Goal: Information Seeking & Learning: Learn about a topic

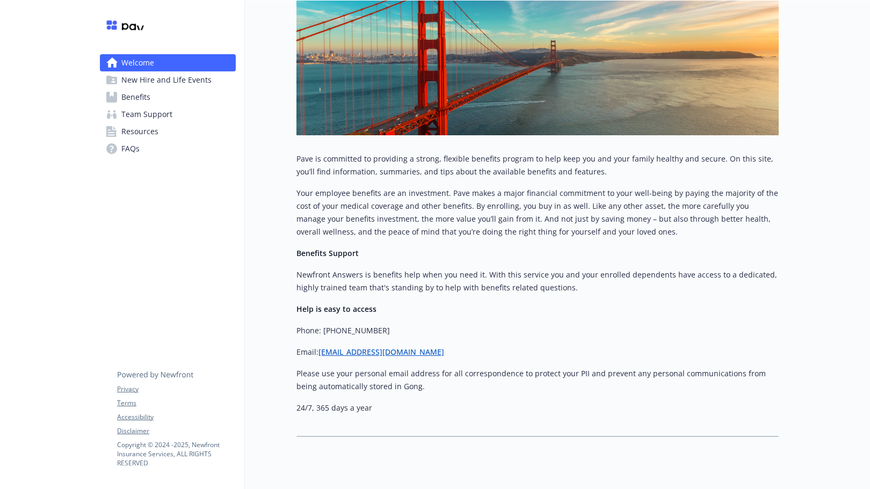
scroll to position [206, 0]
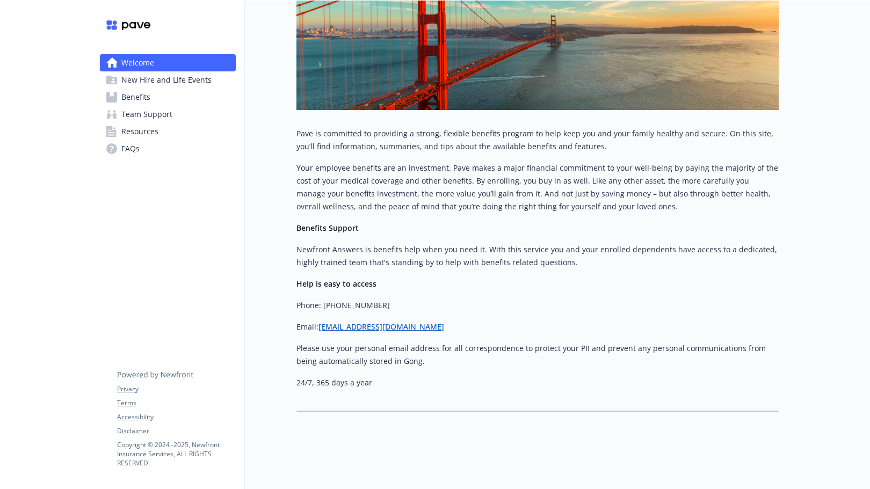
click at [162, 95] on link "Benefits" at bounding box center [168, 97] width 136 height 17
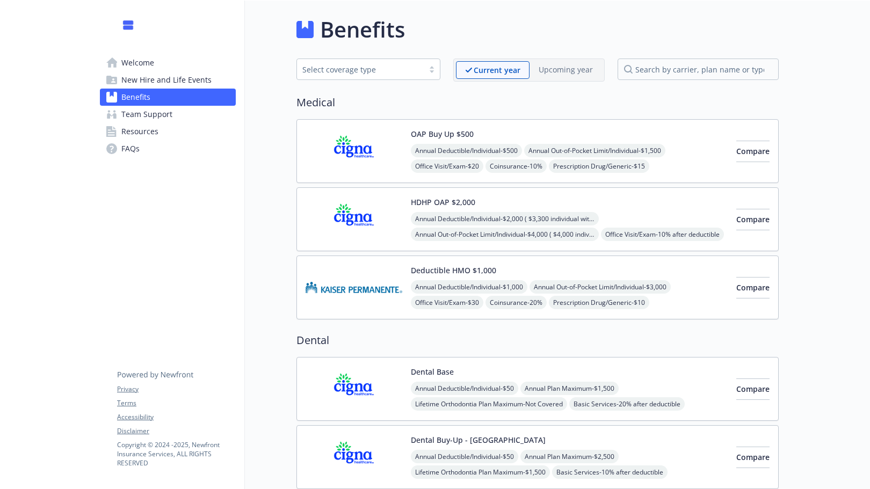
click at [175, 117] on link "Team Support" at bounding box center [168, 114] width 136 height 17
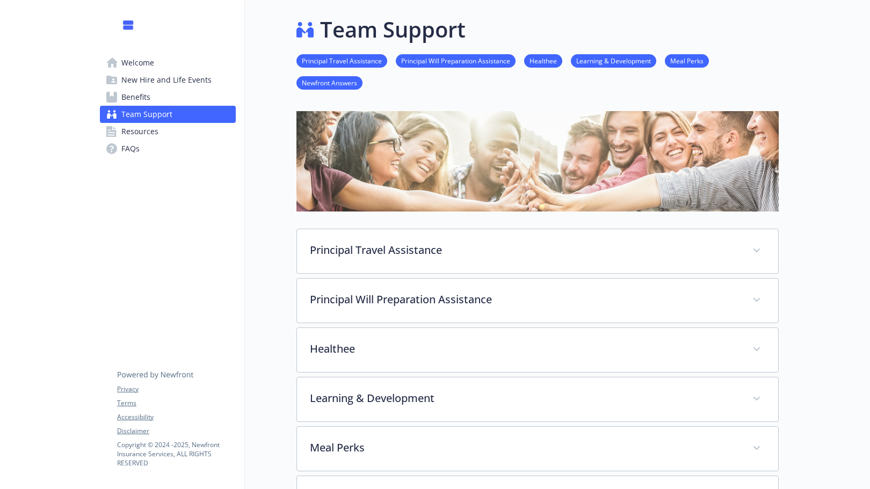
click at [173, 103] on link "Benefits" at bounding box center [168, 97] width 136 height 17
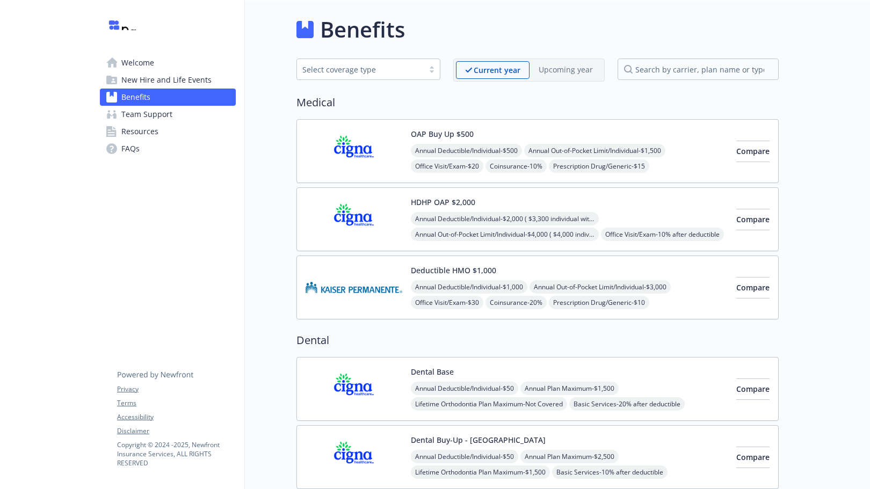
click at [174, 75] on span "New Hire and Life Events" at bounding box center [166, 79] width 90 height 17
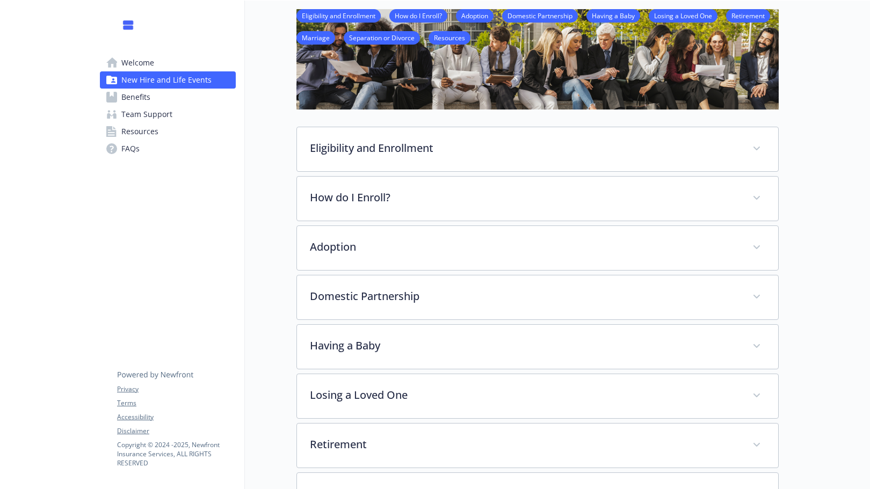
scroll to position [108, 0]
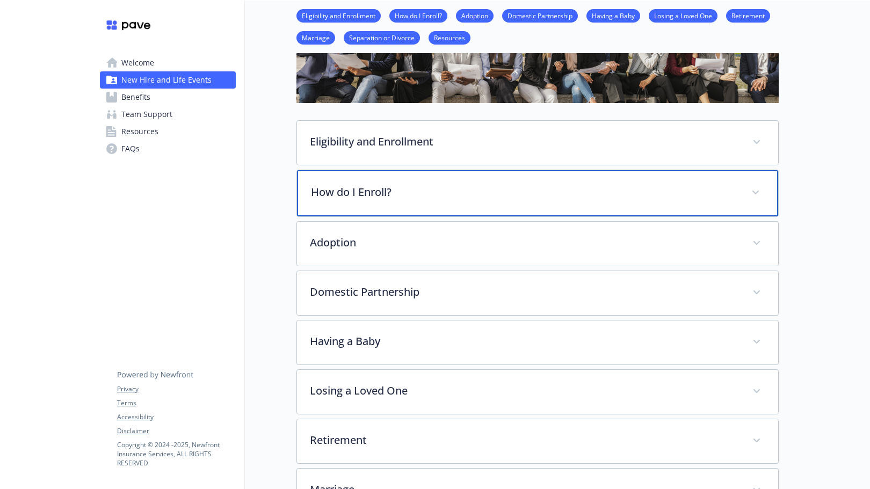
click at [455, 201] on div "How do I Enroll?" at bounding box center [537, 193] width 481 height 46
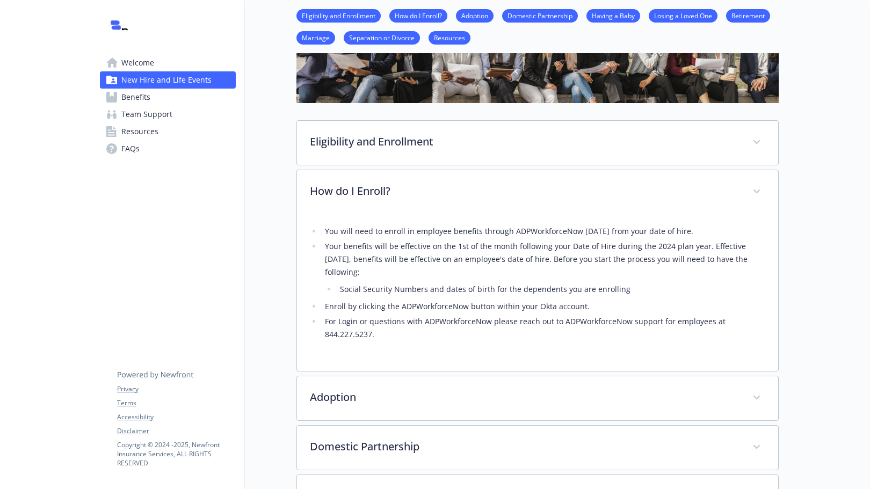
click at [172, 107] on link "Team Support" at bounding box center [168, 114] width 136 height 17
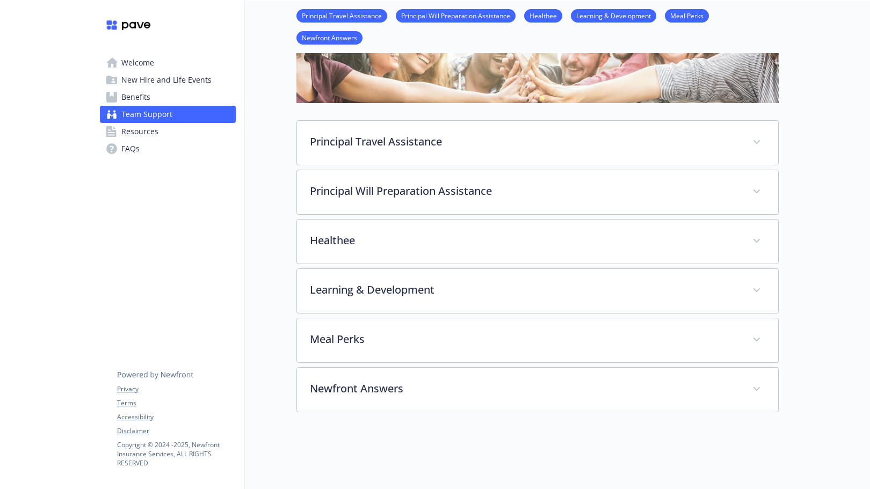
click at [171, 97] on link "Benefits" at bounding box center [168, 97] width 136 height 17
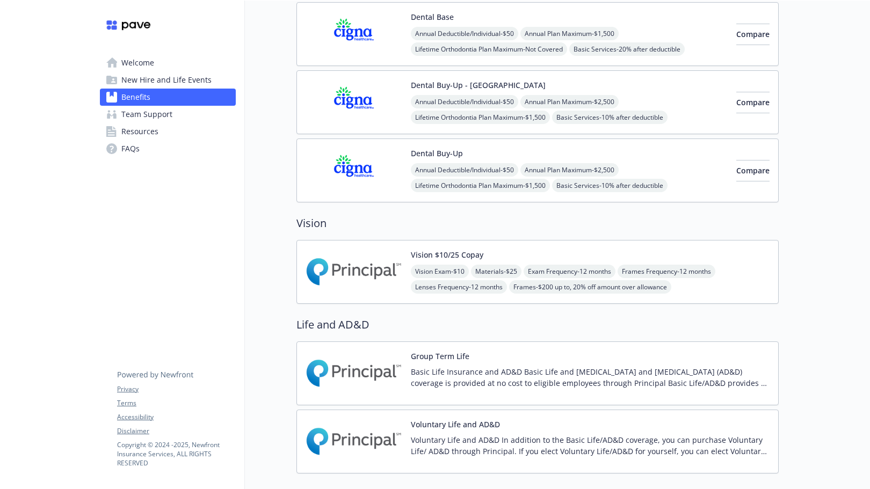
scroll to position [356, 0]
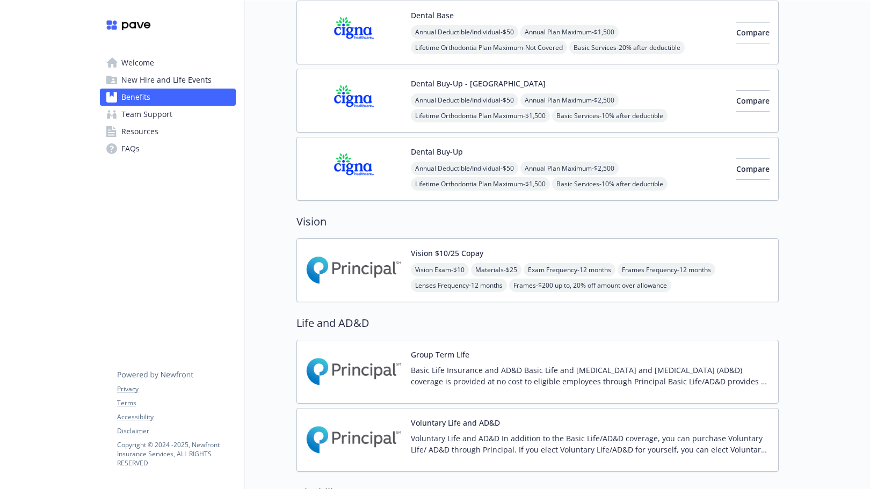
click at [544, 258] on div "Vision $10/25 Copay Vision Exam - $10 Materials - $25 Exam Frequency - 12 month…" at bounding box center [590, 270] width 359 height 46
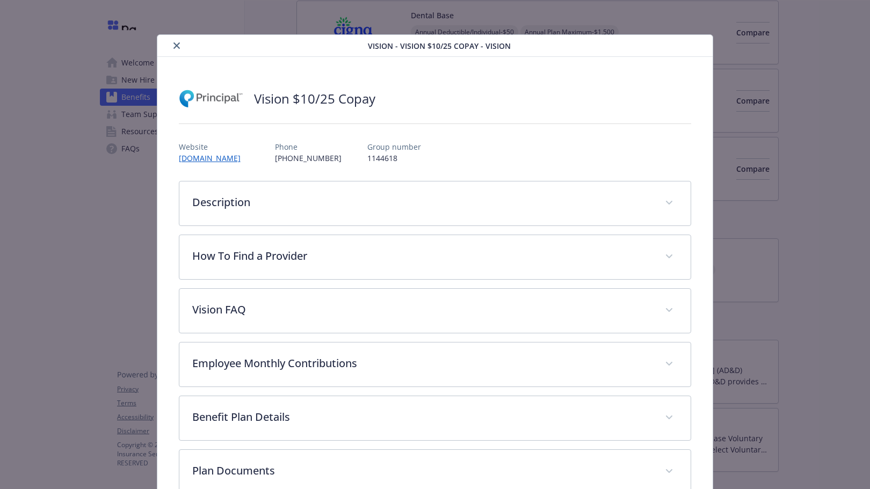
scroll to position [28, 0]
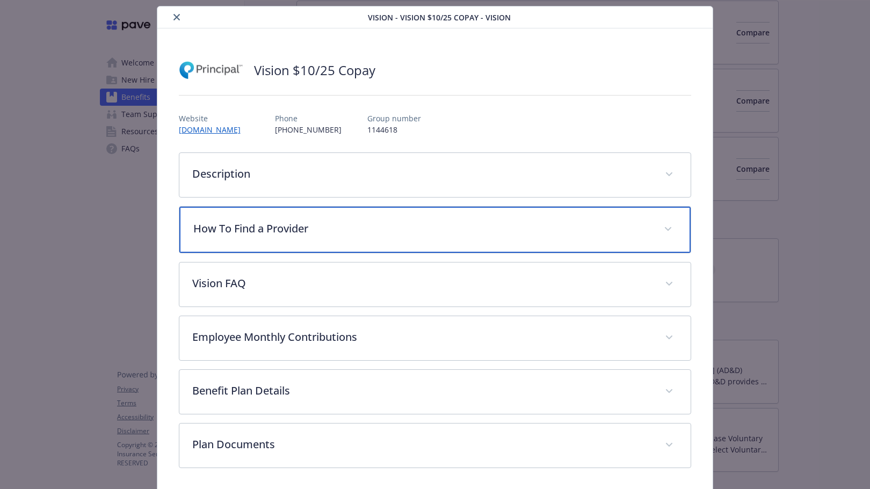
click at [518, 237] on div "How To Find a Provider" at bounding box center [435, 230] width 512 height 46
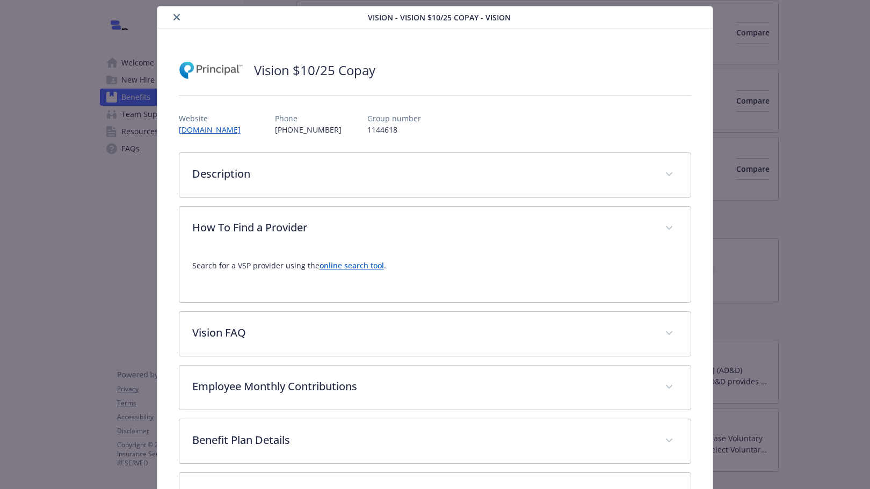
click at [358, 266] on link "online search tool" at bounding box center [351, 265] width 64 height 10
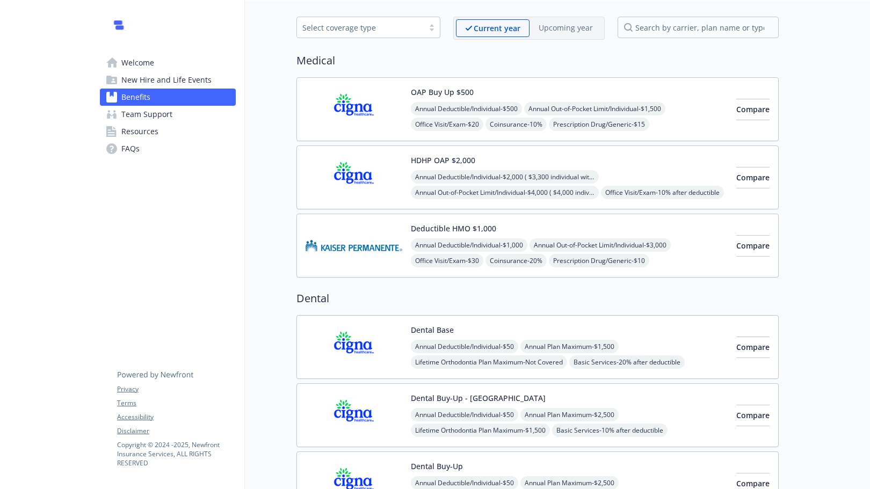
scroll to position [434, 0]
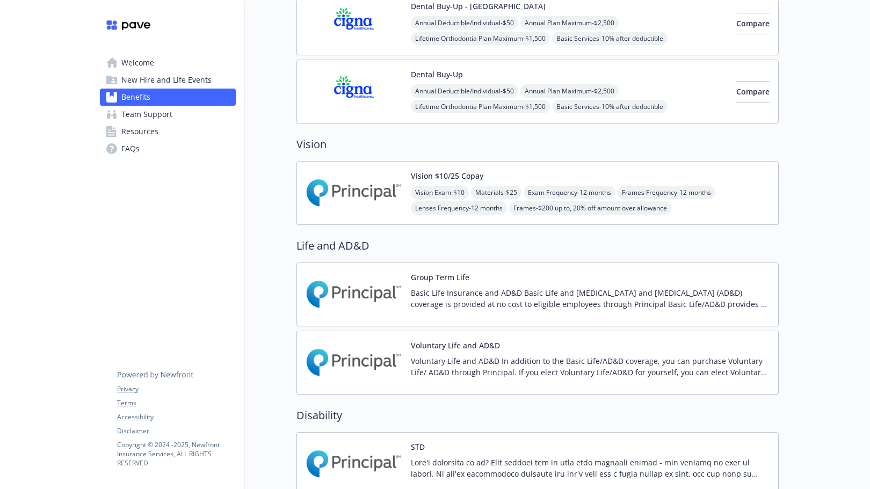
click at [449, 180] on button "Vision $10/25 Copay" at bounding box center [447, 175] width 72 height 11
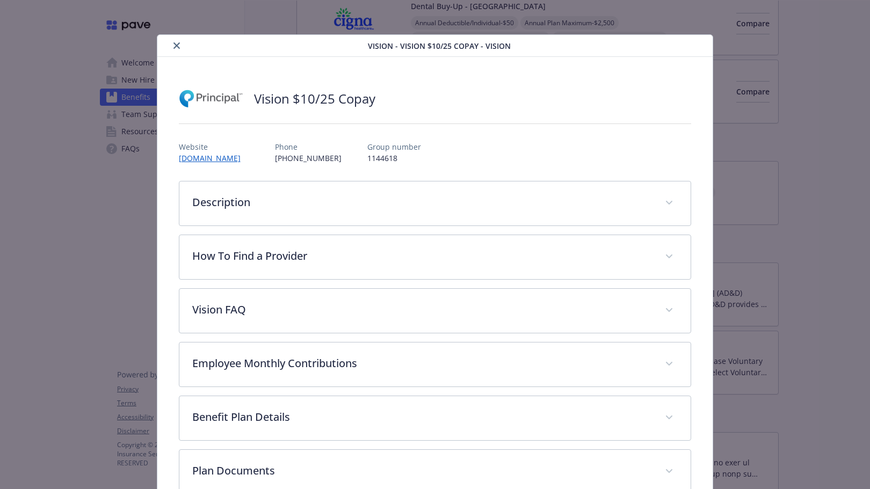
scroll to position [28, 0]
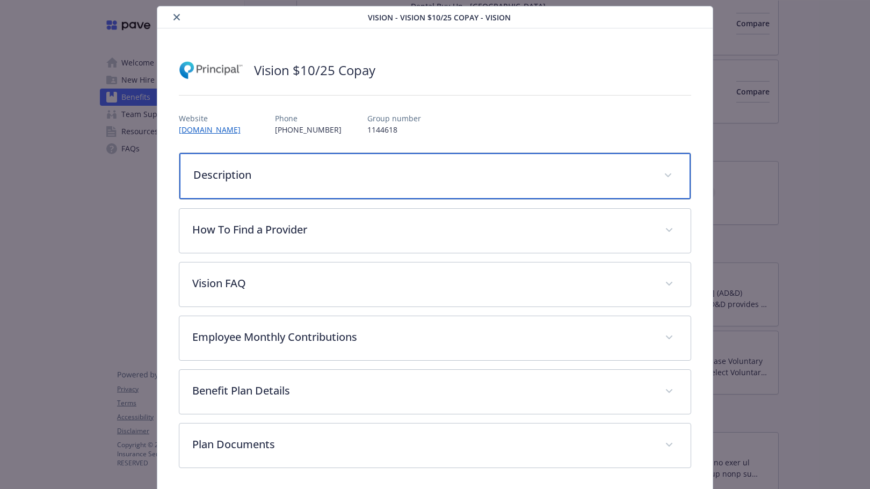
click at [429, 192] on div "Description" at bounding box center [435, 176] width 512 height 46
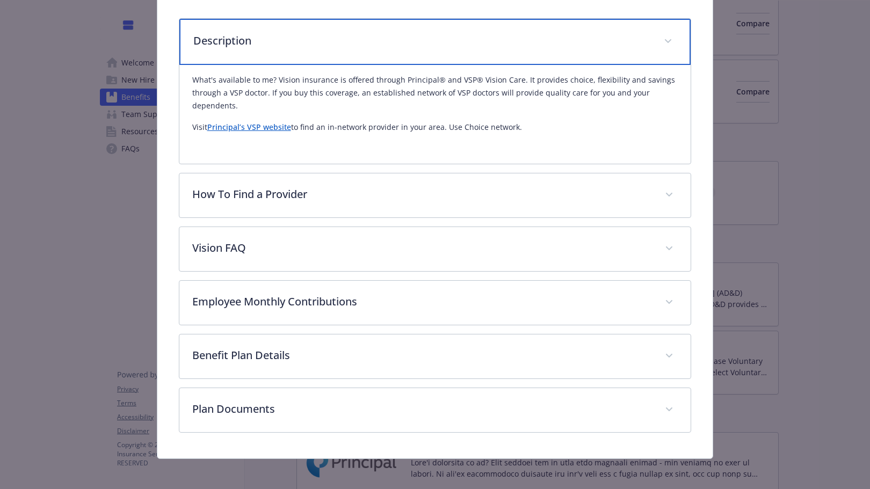
scroll to position [167, 0]
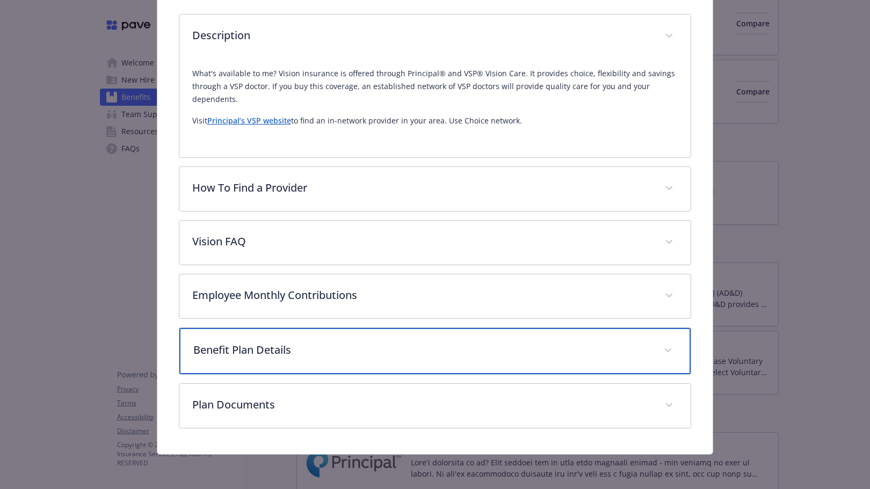
click at [345, 360] on div "Benefit Plan Details" at bounding box center [435, 351] width 512 height 46
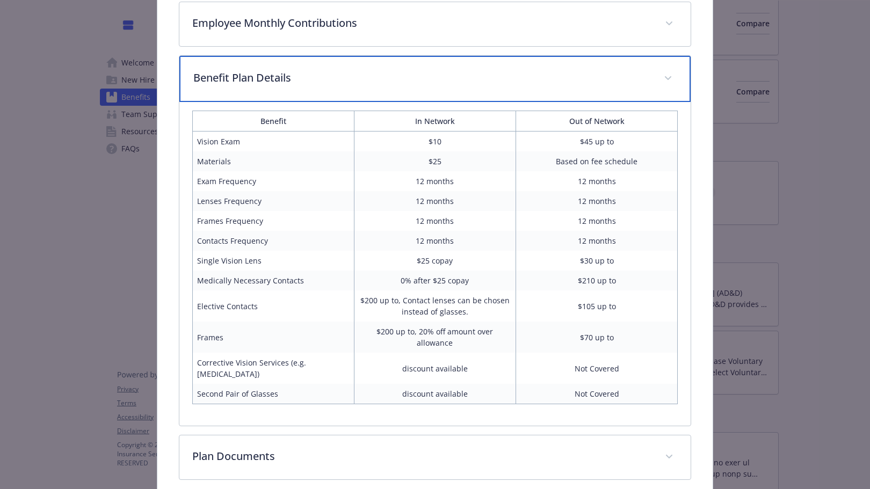
scroll to position [479, 0]
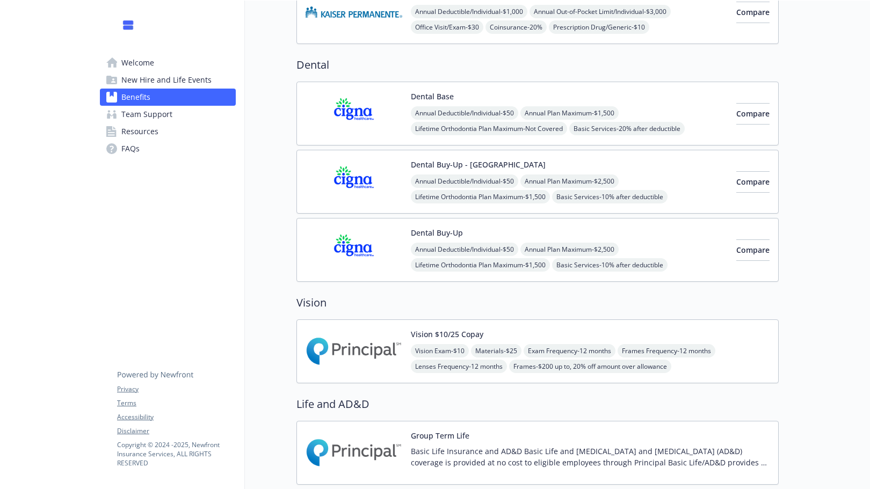
scroll to position [274, 0]
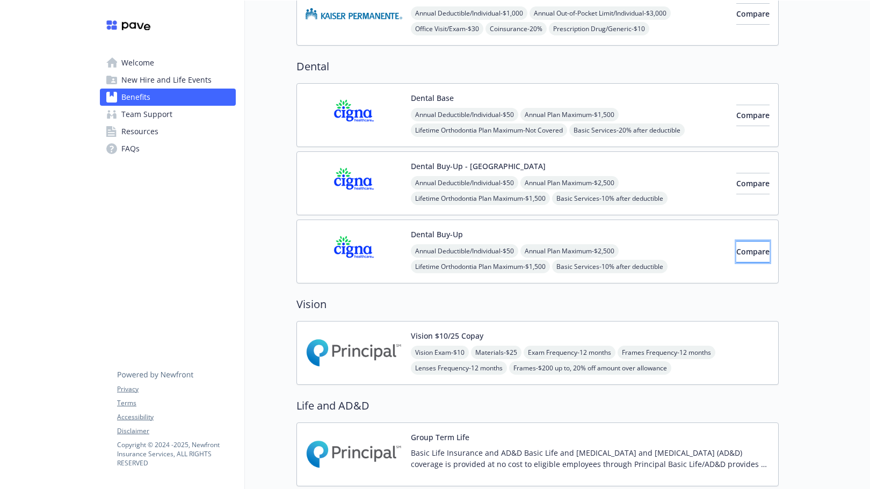
click at [749, 255] on span "Compare" at bounding box center [752, 251] width 33 height 10
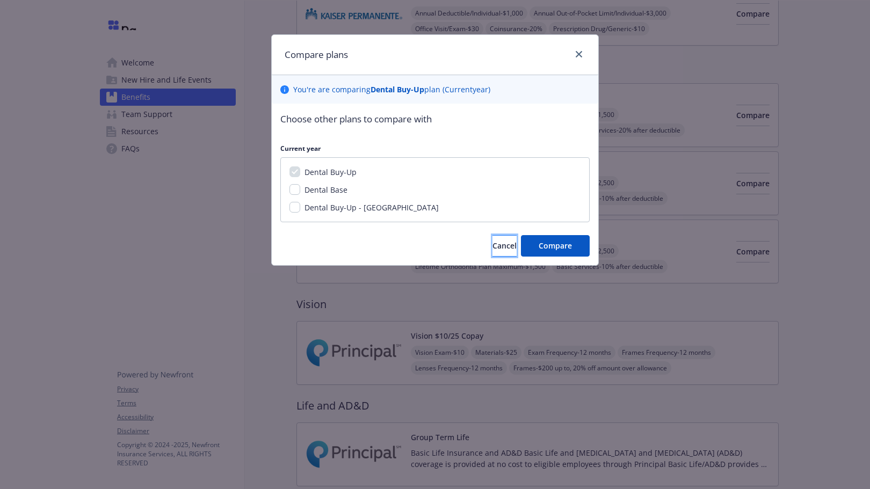
click at [501, 248] on button "Cancel" at bounding box center [504, 245] width 24 height 21
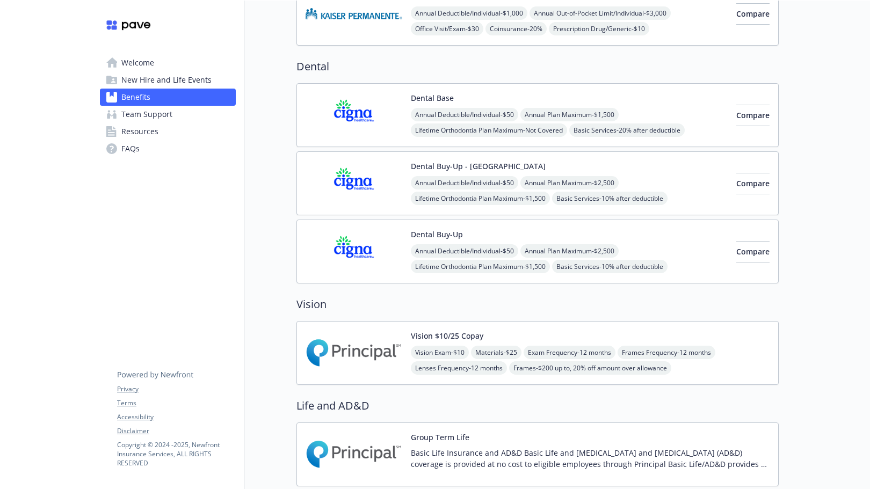
click at [504, 227] on div "Dental Buy-Up Annual Deductible/Individual - $50 Annual Plan Maximum - $2,500 L…" at bounding box center [537, 252] width 482 height 64
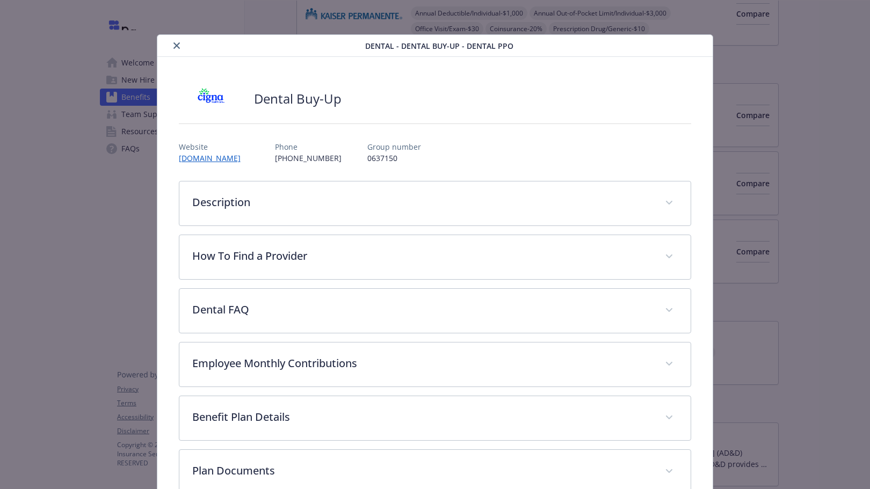
scroll to position [32, 0]
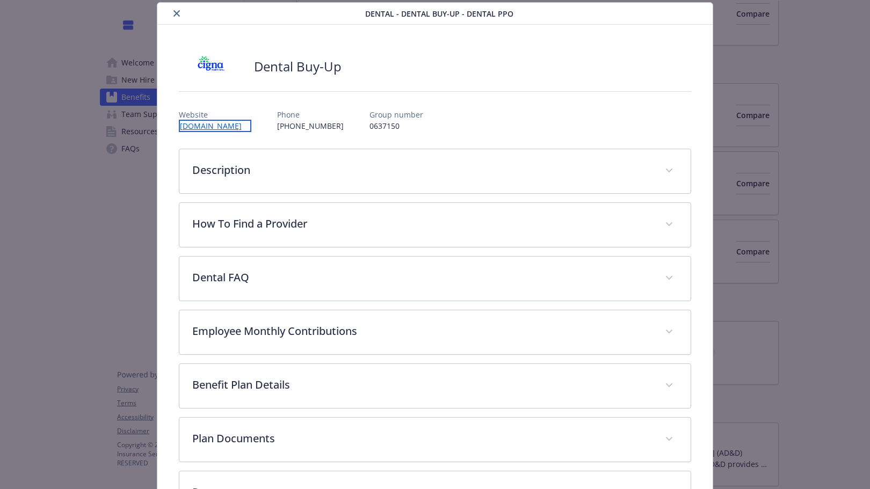
click at [213, 130] on link "[DOMAIN_NAME]" at bounding box center [215, 126] width 72 height 12
click at [207, 128] on link "[DOMAIN_NAME]" at bounding box center [215, 126] width 72 height 12
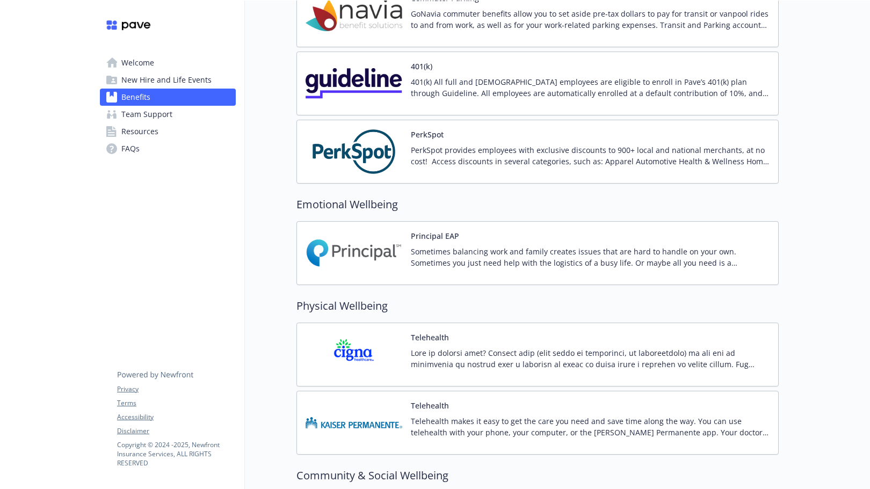
scroll to position [1661, 0]
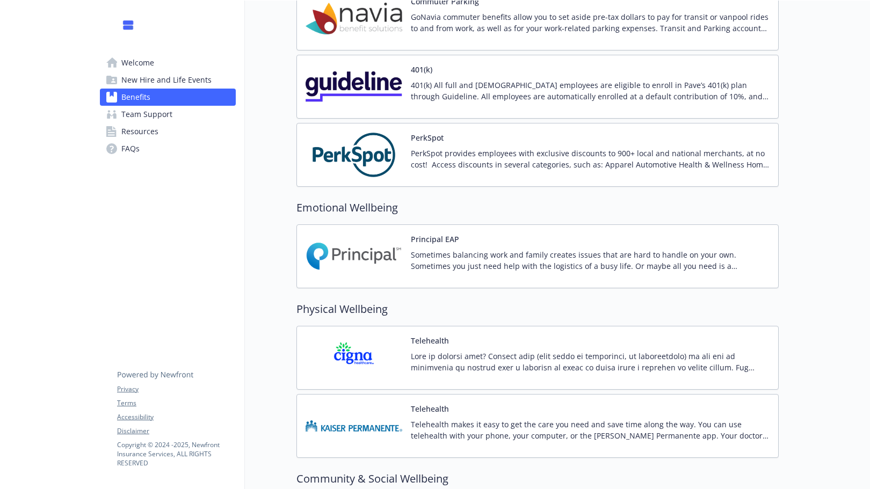
click at [504, 273] on div "Sometimes balancing work and family creates issues that are hard to handle on y…" at bounding box center [590, 264] width 359 height 30
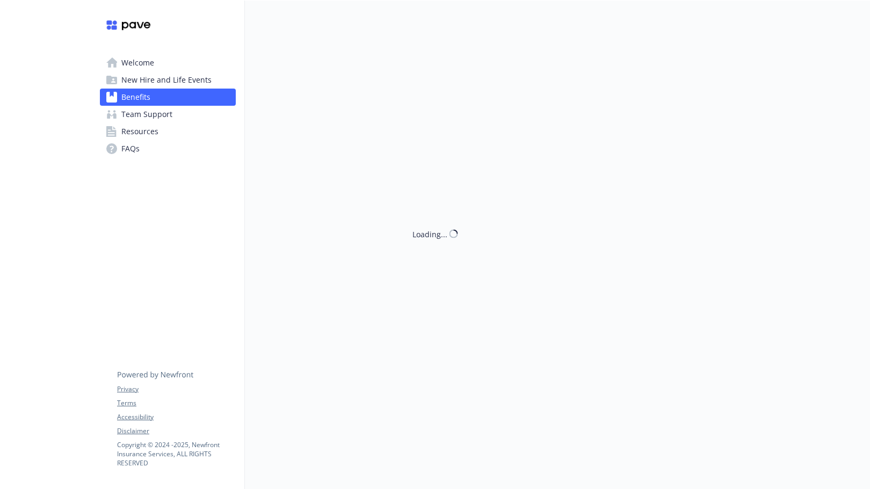
scroll to position [1661, 0]
